Goal: Understand process/instructions: Learn how to perform a task or action

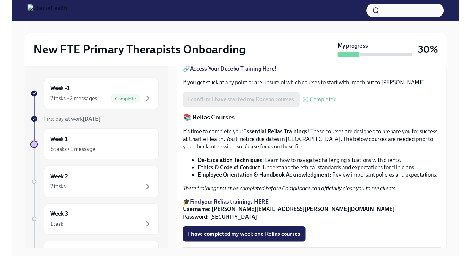
scroll to position [296, 0]
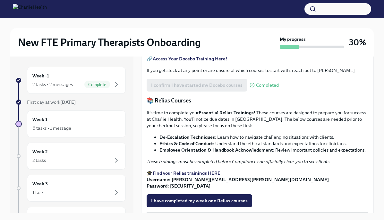
click at [199, 62] on strong "Access Your Docebo Training Here!" at bounding box center [190, 59] width 74 height 6
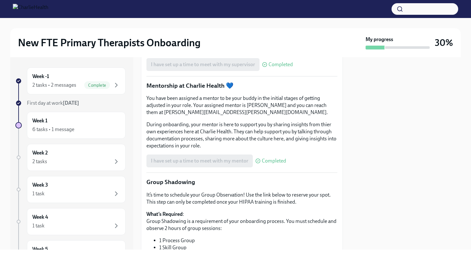
scroll to position [723, 0]
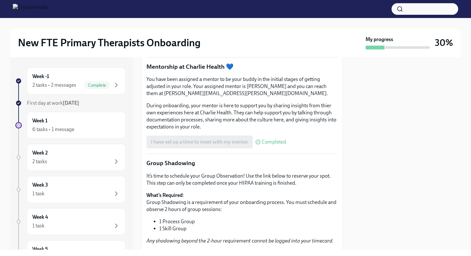
click at [200, 97] on p "You have been assigned a mentor to be your buddy in the initial stages of getti…" at bounding box center [242, 86] width 191 height 21
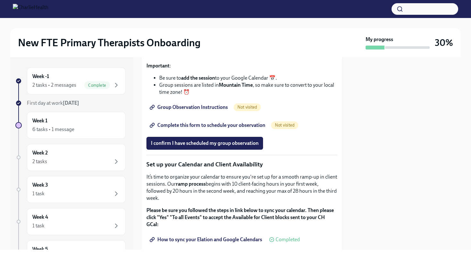
scroll to position [1059, 0]
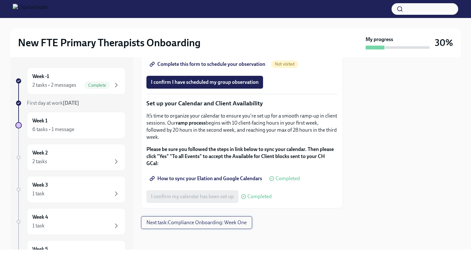
click at [199, 219] on span "Next task : Compliance Onboarding: Week One" at bounding box center [197, 222] width 100 height 6
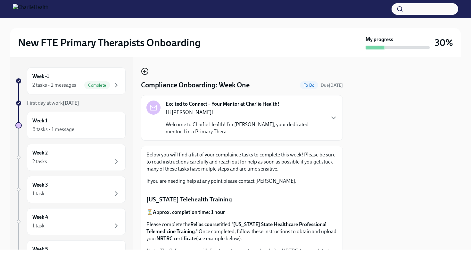
click at [143, 70] on icon "button" at bounding box center [145, 71] width 8 height 8
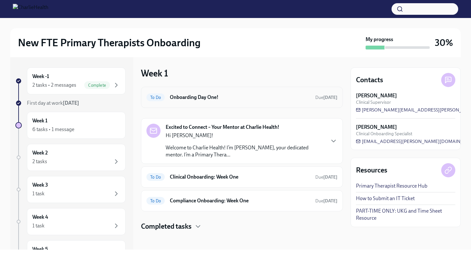
click at [261, 99] on h6 "Onboarding Day One!" at bounding box center [240, 97] width 140 height 7
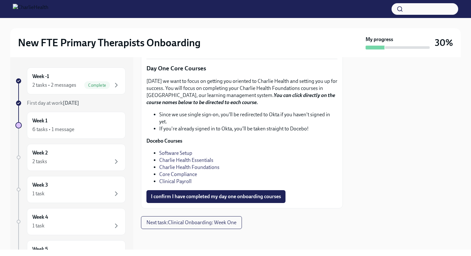
scroll to position [899, 0]
click at [243, 198] on span "I confirm I have completed my day one onboarding courses" at bounding box center [216, 196] width 130 height 6
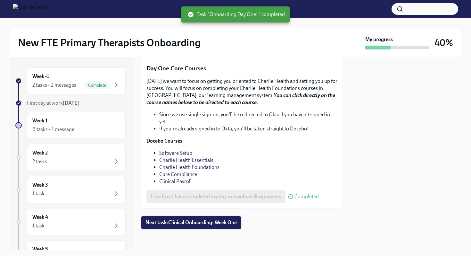
click at [183, 219] on span "Next task : Clinical Onboarding: Week One" at bounding box center [191, 222] width 91 height 6
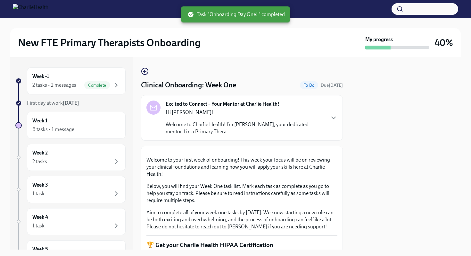
click at [202, 120] on div "Hi [PERSON_NAME]! Welcome to Charlie Health! I’m [PERSON_NAME], your dedicated …" at bounding box center [245, 122] width 159 height 26
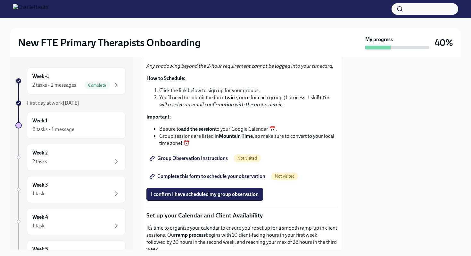
scroll to position [1011, 0]
click at [189, 161] on span "Group Observation Instructions" at bounding box center [189, 158] width 77 height 6
click at [212, 179] on span "Complete this form to schedule your observation" at bounding box center [208, 176] width 115 height 6
